Goal: Task Accomplishment & Management: Complete application form

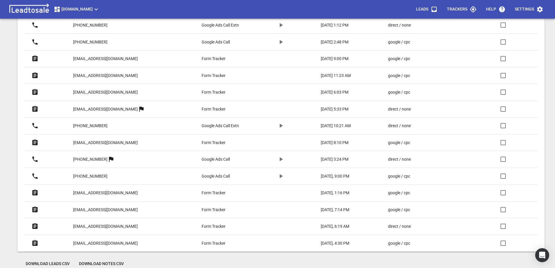
scroll to position [299, 0]
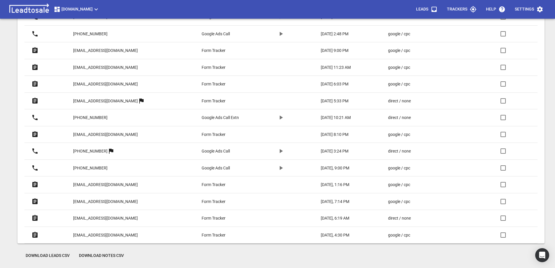
click at [109, 183] on p "[EMAIL_ADDRESS][DOMAIN_NAME]" at bounding box center [105, 184] width 65 height 6
click at [503, 185] on input "checkbox" at bounding box center [503, 184] width 14 height 14
checkbox input "true"
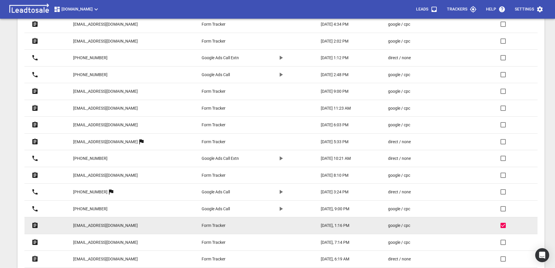
scroll to position [262, 0]
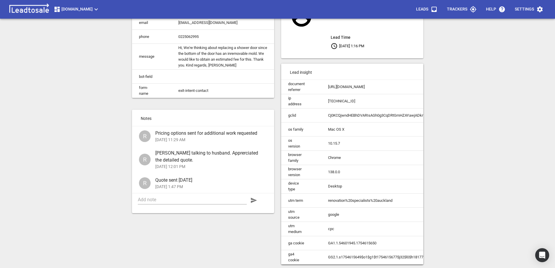
scroll to position [66, 0]
click at [165, 199] on textarea at bounding box center [192, 200] width 109 height 6
type textarea "A"
type textarea "Ap"
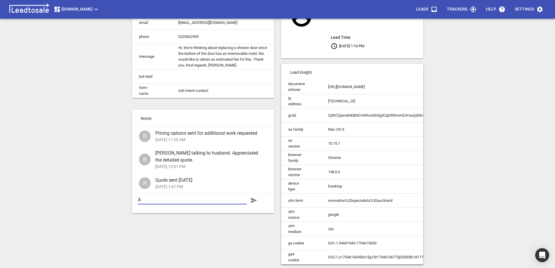
type textarea "Ap"
type textarea "App"
type textarea "Appr"
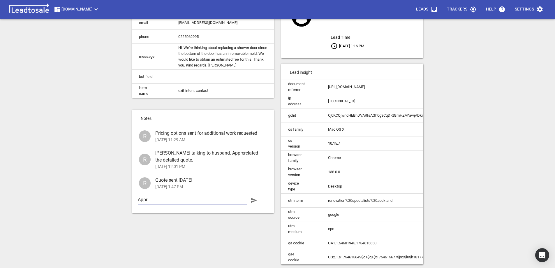
type textarea "Appro"
type textarea "Approv"
type textarea "Approva"
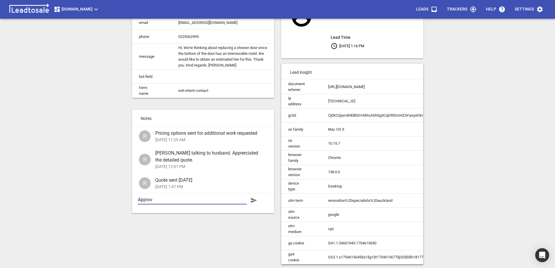
type textarea "Approva"
type textarea "Approval"
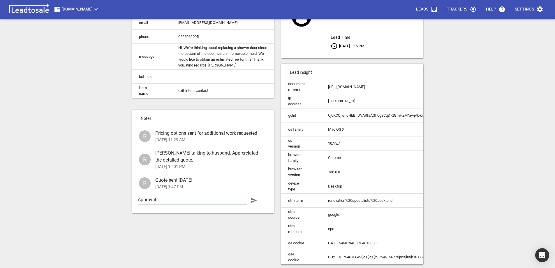
type textarea "Approval b"
type textarea "Approval by"
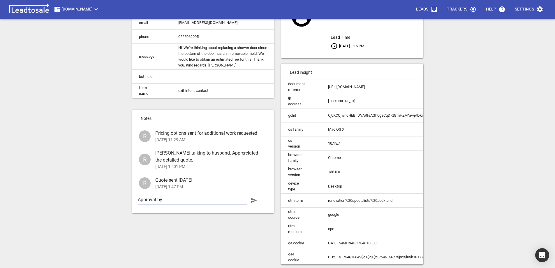
type textarea "Approval by"
type textarea "Approval by e"
type textarea "Approval by em"
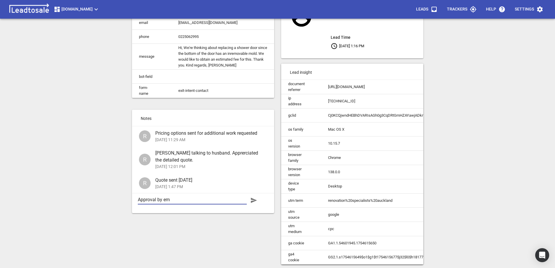
type textarea "Approval by ema"
type textarea "Approval by emai"
type textarea "Approval by emaio"
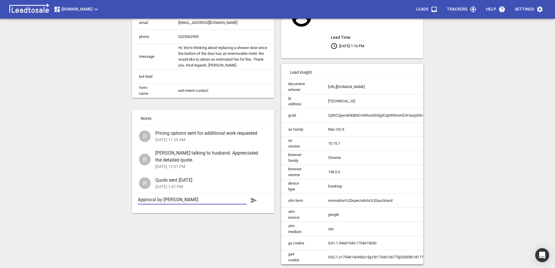
type textarea "Approval by emaio"
type textarea "Approval by emaiol"
type textarea "Approval by emaio"
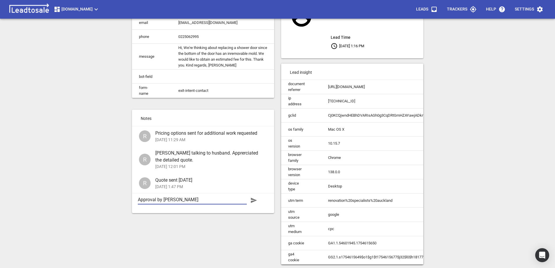
type textarea "Approval by emai"
type textarea "Approval by email"
type textarea "Approval by email."
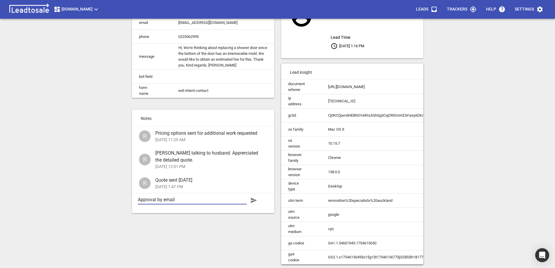
type textarea "Approval by email."
type textarea "Approval by email. A"
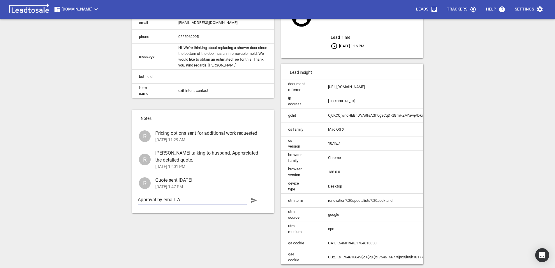
type textarea "Approval by email. Al"
type textarea "Approval by email. Als"
type textarea "Approval by email. Also"
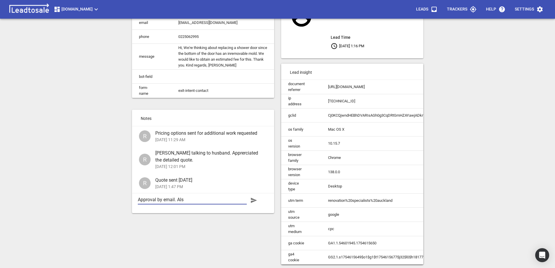
type textarea "Approval by email. Also"
type textarea "Approval by email. Also w"
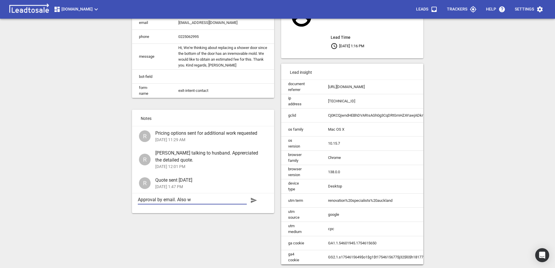
type textarea "Approval by email. Also wa"
type textarea "Approval by email. Also wan"
type textarea "Approval by email. Also want"
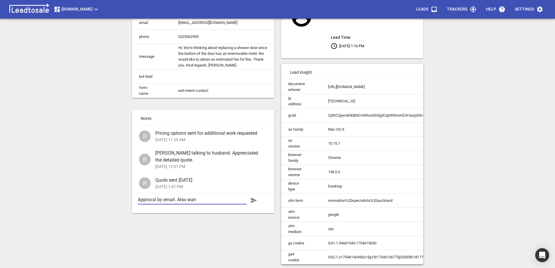
type textarea "Approval by email. Also want"
type textarea "Approval by email. Also wants"
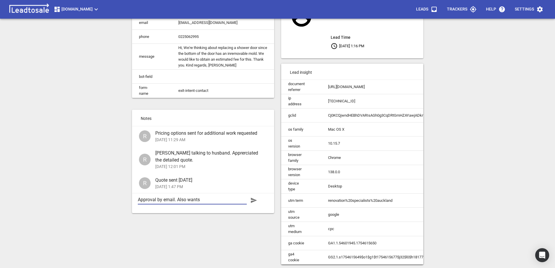
type textarea "Approval by email. Also wants t"
type textarea "Approval by email. Also wants to"
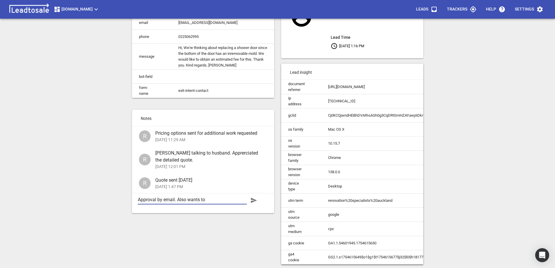
type textarea "Approval by email. Also wants to"
type textarea "Approval by email. Also wants to d"
type textarea "Approval by email. Also wants to do"
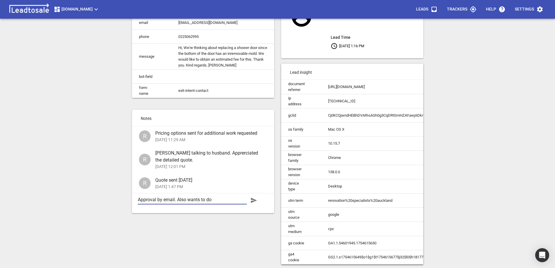
type textarea "Approval by email. Also wants to do"
type textarea "Approval by email. Also wants to do t"
type textarea "Approval by email. Also wants to do th"
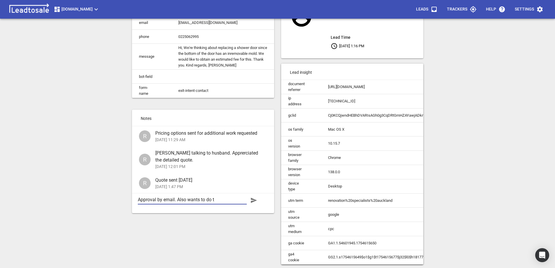
type textarea "Approval by email. Also wants to do th"
type textarea "Approval by email. Also wants to do the"
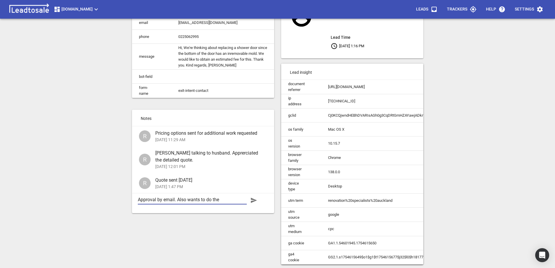
type textarea "Approval by email. Also wants to do the s"
type textarea "Approval by email. Also wants to do the sl"
type textarea "Approval by email. Also wants to do the sli"
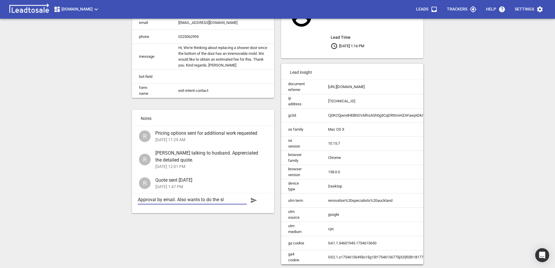
type textarea "Approval by email. Also wants to do the sli"
type textarea "Approval by email. Also wants to do the slid"
type textarea "Approval by email. Also wants to do the slide"
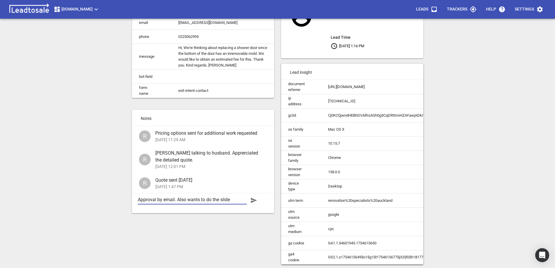
type textarea "Approval by email. Also wants to do the slide"
type textarea "Approval by email. Also wants to do the slide s"
type textarea "Approval by email. Also wants to do the slide sh"
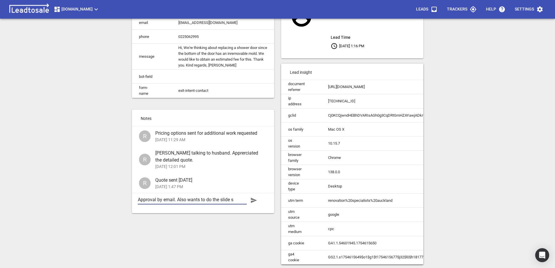
type textarea "Approval by email. Also wants to do the slide sh"
type textarea "Approval by email. Also wants to do the slide sho"
type textarea "Approval by email. Also wants to do the slide show"
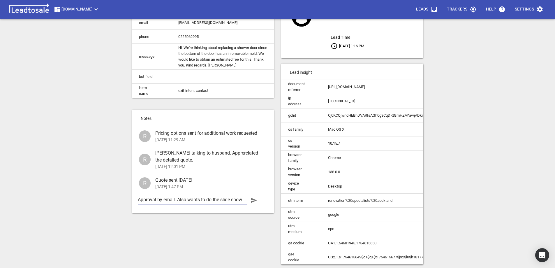
type textarea "Approval by email. Also wants to do the slide showe"
type textarea "Approval by email. Also wants to do the slide shower"
type textarea "Approval by email. Also wants to do the slide shower."
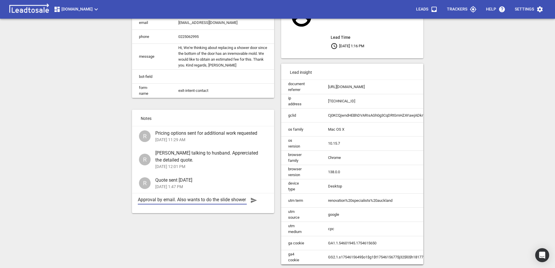
type textarea "Approval by email. Also wants to do the slide shower."
type textarea "Approval by email. Also wants to do the slide shower. D"
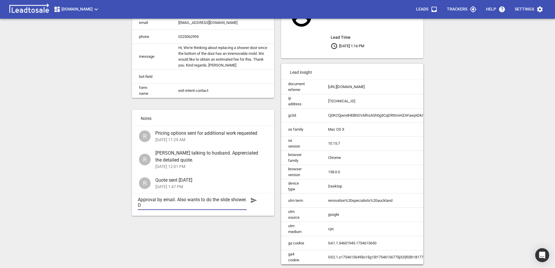
type textarea "Approval by email. Also wants to do the slide shower. Da"
type textarea "Approval by email. Also wants to do the slide shower. Dat"
type textarea "Approval by email. Also wants to do the slide shower. Date"
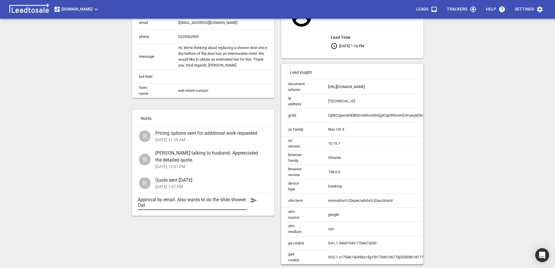
type textarea "Approval by email. Also wants to do the slide shower. Date"
type textarea "Approval by email. Also wants to do the slide shower. Date t"
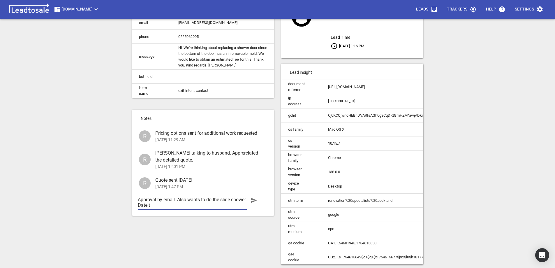
type textarea "Approval by email. Also wants to do the slide shower. Date to"
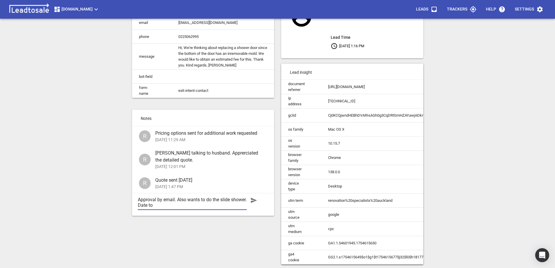
type textarea "Approval by email. Also wants to do the slide shower. Date to"
type textarea "Approval by email. Also wants to do the slide shower. Date t"
type textarea "Approval by email. Also wants to do the slide shower. Date tb"
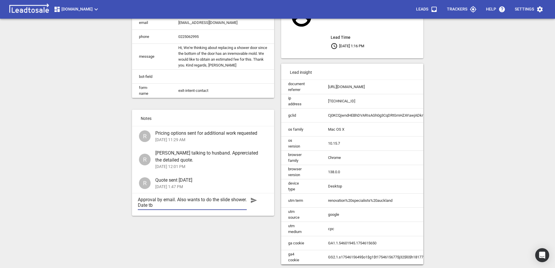
type textarea "Approval by email. Also wants to do the slide shower. Date tbc"
click at [165, 205] on textarea "Approval by email. Also wants to do the slide shower. Date tbc" at bounding box center [192, 202] width 109 height 11
type textarea "Approval by email. Also wants to do the slide shower. Date otbc"
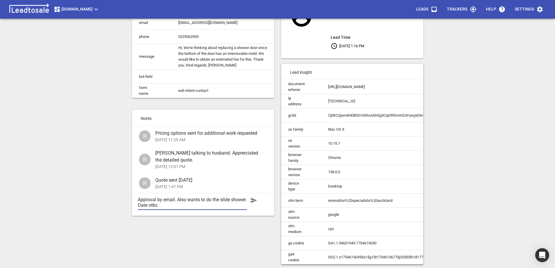
type textarea "Approval by email. Also wants to do the slide shower. Date oftbc"
type textarea "Approval by email. Also wants to do the slide shower. Date of tbc"
type textarea "Approval by email. Also wants to do the slide shower. Date of wtbc"
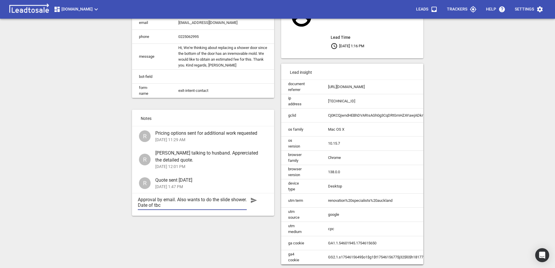
type textarea "Approval by email. Also wants to do the slide shower. Date of wtbc"
type textarea "Approval by email. Also wants to do the slide shower. Date of wotbc"
type textarea "Approval by email. Also wants to do the slide shower. Date of wortbc"
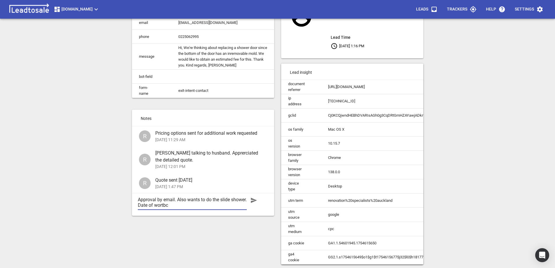
type textarea "Approval by email. Also wants to do the slide shower. Date of worktbc"
type textarea "Approval by email. Also wants to do the slide shower. Date of work,tbc"
type textarea "Approval by email. Also wants to do the slide shower. Date of work, tbc"
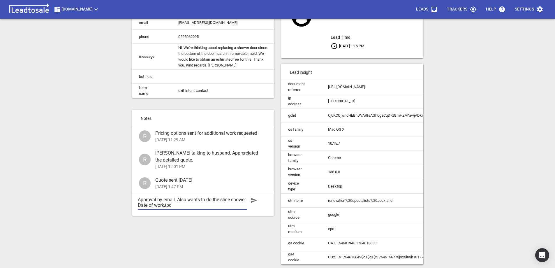
type textarea "Approval by email. Also wants to do the slide shower. Date of work, tbc"
type textarea "Approval by email. Also wants to do the slide shower. Date of work, Ttbc"
type textarea "Approval by email. Also wants to do the slide shower. Date of work, Thtbc"
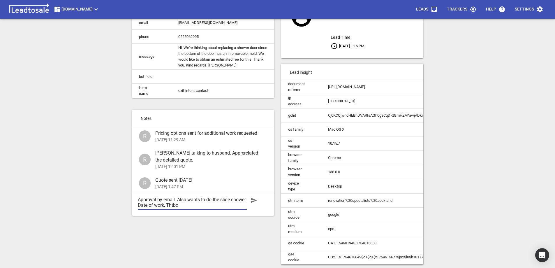
type textarea "Approval by email. Also wants to do the slide shower. Date of work, Thutbc"
type textarea "Approval by email. Also wants to do the slide shower. Date of work, Thurtbc"
type textarea "Approval by email. Also wants to do the slide shower. Date of work, Thurstbc"
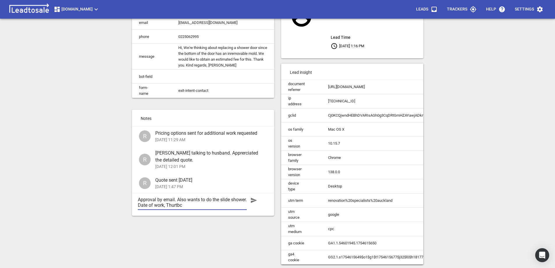
type textarea "Approval by email. Also wants to do the slide shower. Date of work, Thurstbc"
type textarea "Approval by email. Also wants to do the slide shower. Date of work, Thurs.tbc"
type textarea "Approval by email. Also wants to do the slide shower. Date of work, Thurs. tbc"
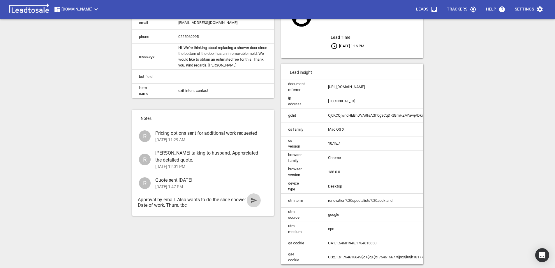
click at [253, 200] on icon "button" at bounding box center [254, 199] width 6 height 5
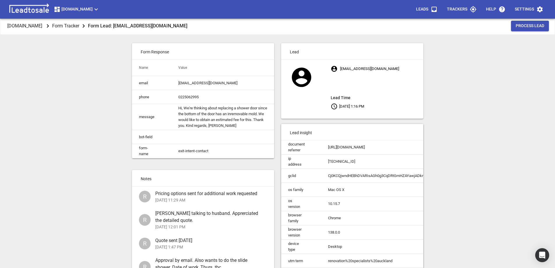
scroll to position [0, 0]
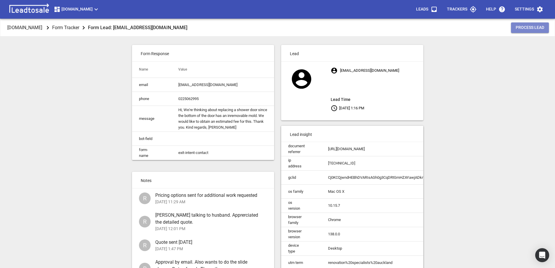
click at [528, 28] on span "Process Lead" at bounding box center [530, 28] width 29 height 6
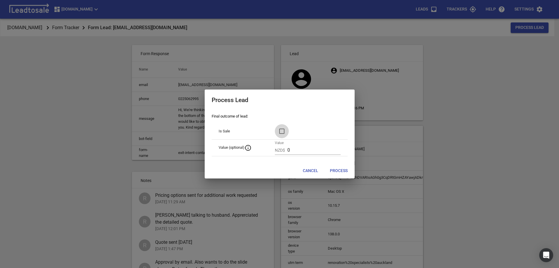
click at [283, 131] on input "checkbox" at bounding box center [282, 131] width 14 height 14
checkbox input "true"
click at [297, 150] on input "0" at bounding box center [314, 149] width 53 height 9
drag, startPoint x: 296, startPoint y: 150, endPoint x: 290, endPoint y: 149, distance: 6.4
click at [290, 149] on div "NZD$ 0" at bounding box center [308, 149] width 66 height 9
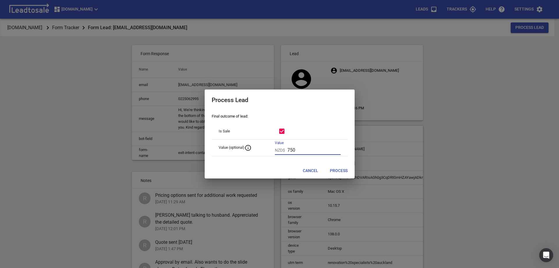
type input "750"
click at [336, 172] on span "Process" at bounding box center [339, 171] width 18 height 6
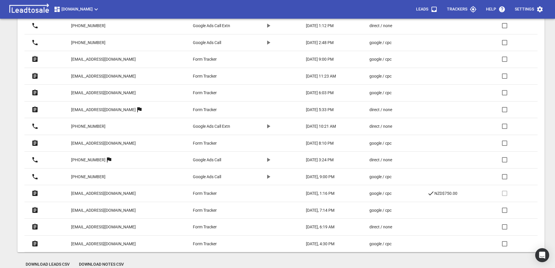
scroll to position [291, 0]
